Goal: Task Accomplishment & Management: Complete application form

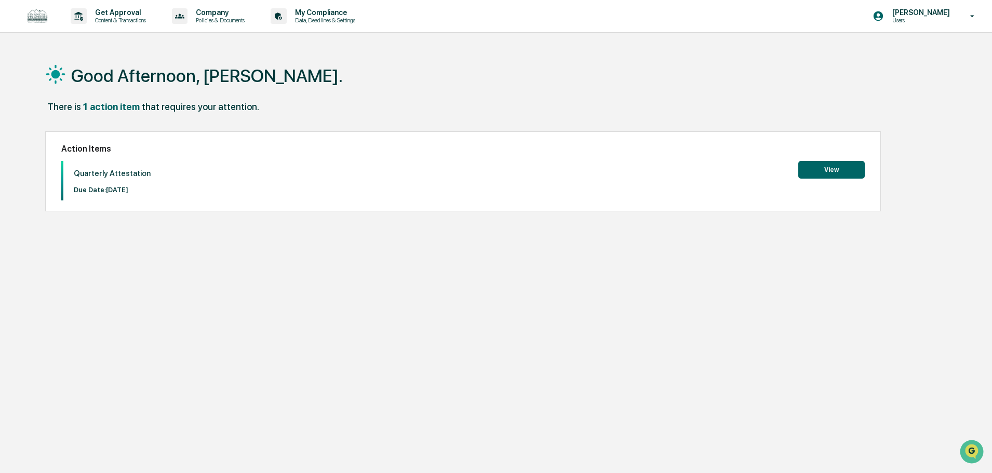
click at [818, 170] on button "View" at bounding box center [831, 170] width 66 height 18
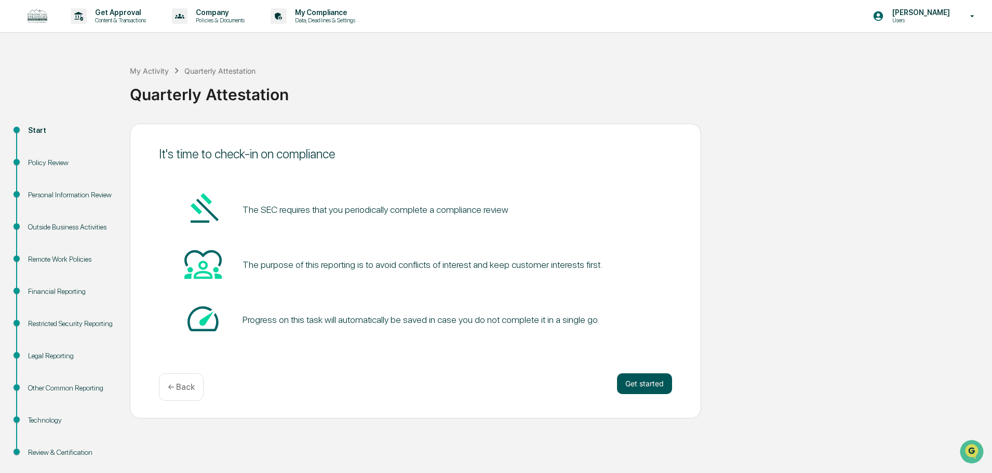
click at [644, 377] on button "Get started" at bounding box center [644, 383] width 55 height 21
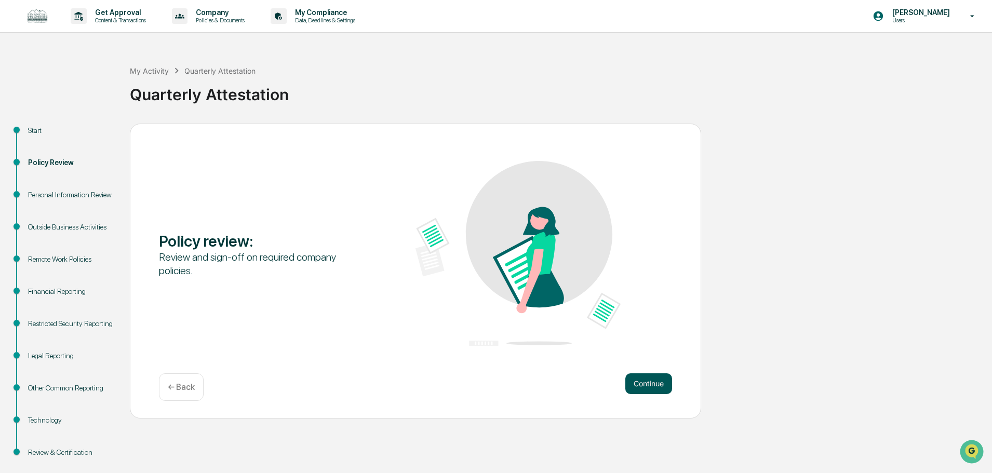
click at [650, 391] on button "Continue" at bounding box center [648, 383] width 47 height 21
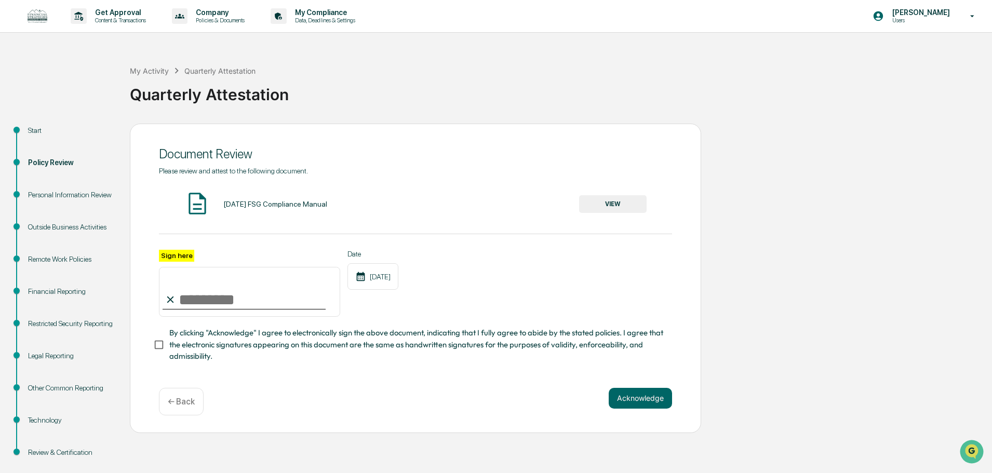
click at [620, 201] on button "VIEW" at bounding box center [612, 204] width 67 height 18
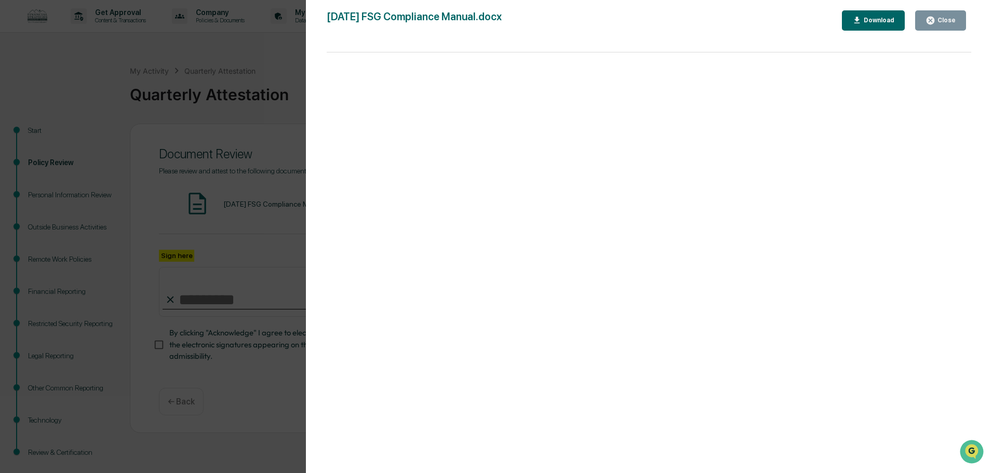
click at [941, 26] on button "Close" at bounding box center [940, 20] width 51 height 20
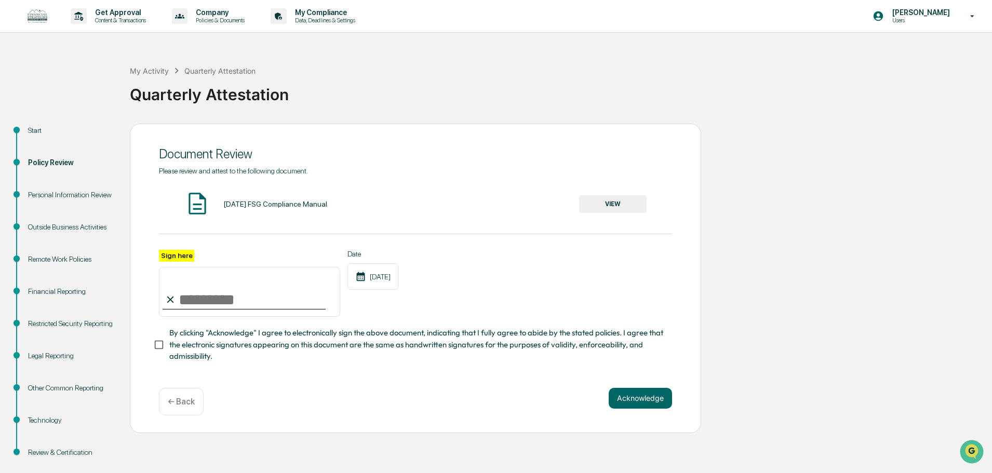
click at [300, 297] on input "Sign here" at bounding box center [249, 292] width 181 height 50
type input "**********"
click at [625, 409] on button "Acknowledge" at bounding box center [640, 398] width 63 height 21
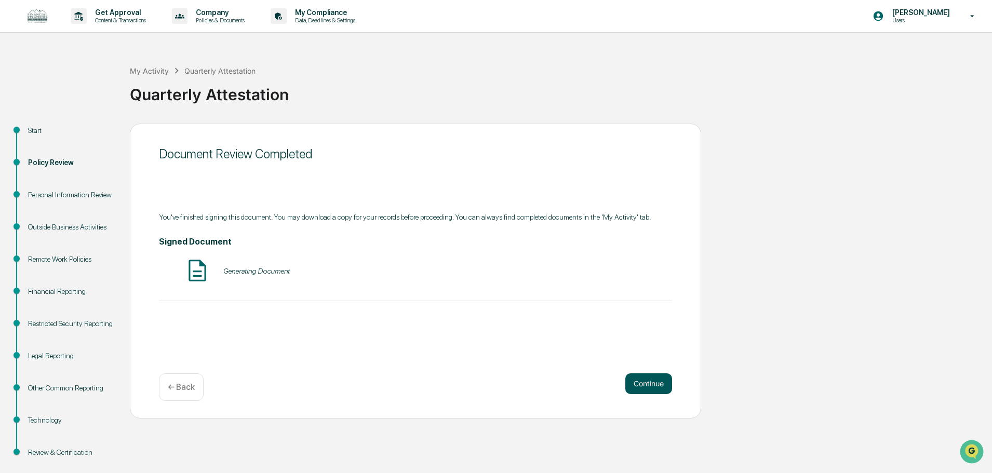
click at [651, 393] on button "Continue" at bounding box center [648, 383] width 47 height 21
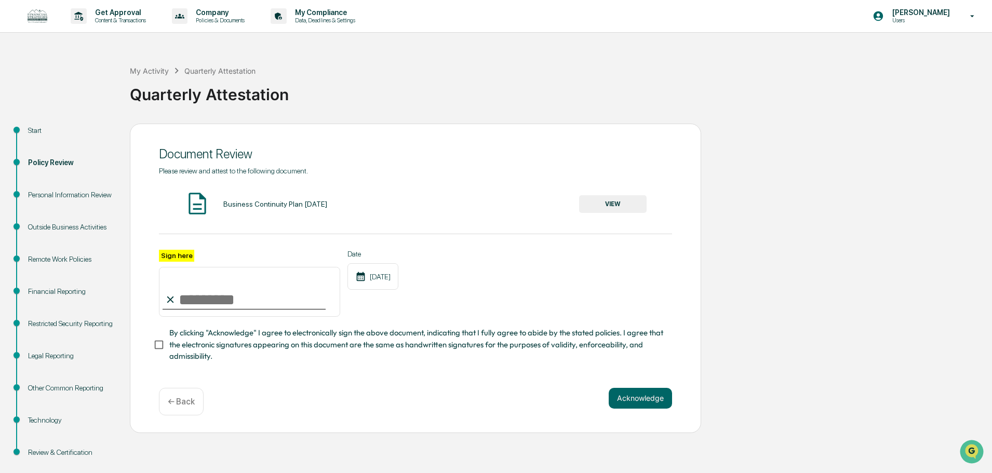
click at [623, 208] on button "VIEW" at bounding box center [612, 204] width 67 height 18
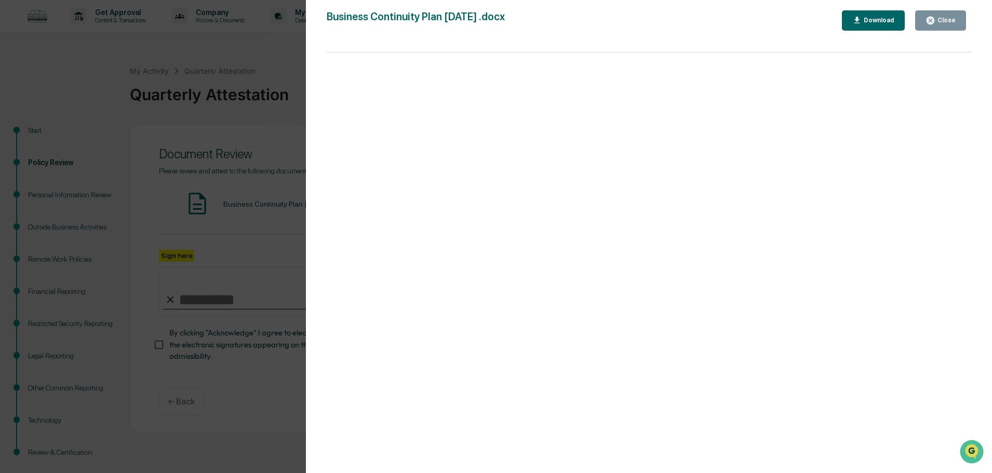
drag, startPoint x: 940, startPoint y: 19, endPoint x: 854, endPoint y: 42, distance: 89.0
click at [940, 19] on div "Close" at bounding box center [945, 20] width 20 height 7
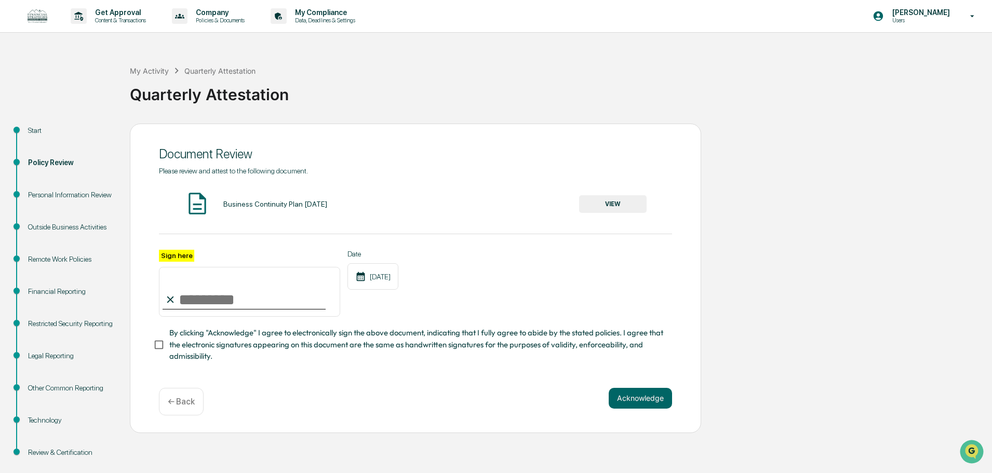
click at [617, 206] on button "VIEW" at bounding box center [612, 204] width 67 height 18
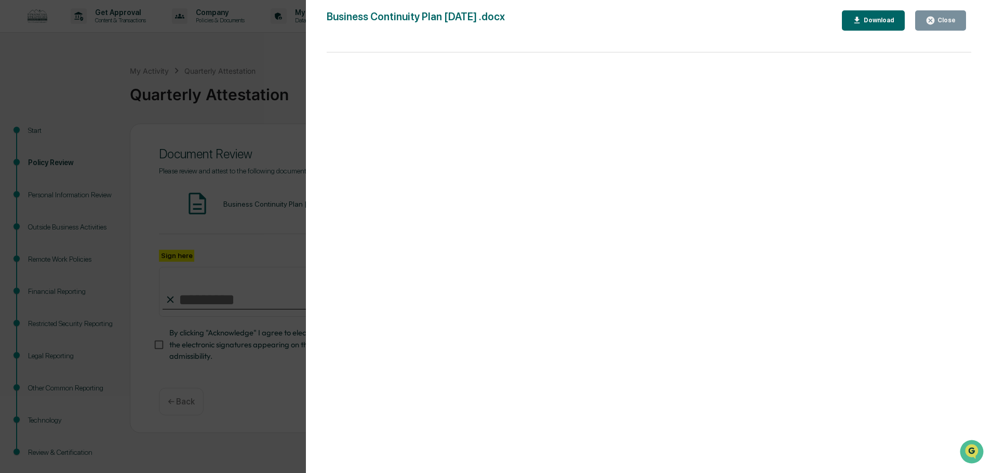
click at [933, 26] on button "Close" at bounding box center [940, 20] width 51 height 20
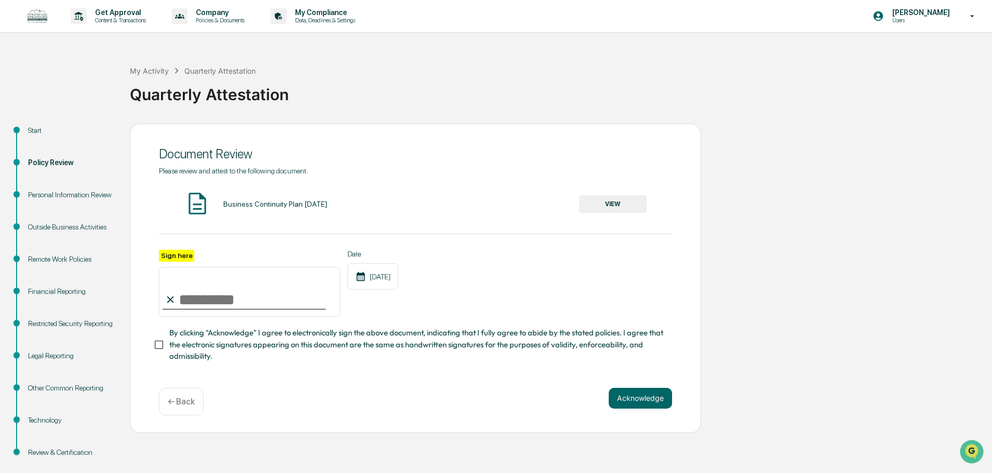
click at [629, 209] on button "VIEW" at bounding box center [612, 204] width 67 height 18
